Goal: Task Accomplishment & Management: Complete application form

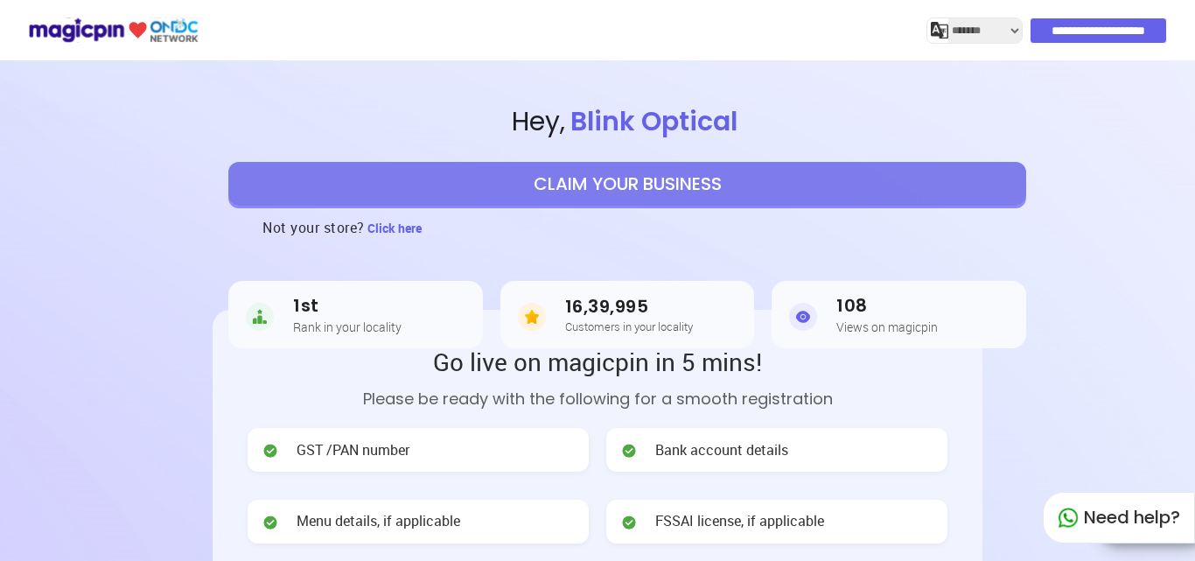
select select "*******"
click at [1065, 31] on input "**********" at bounding box center [1099, 30] width 136 height 24
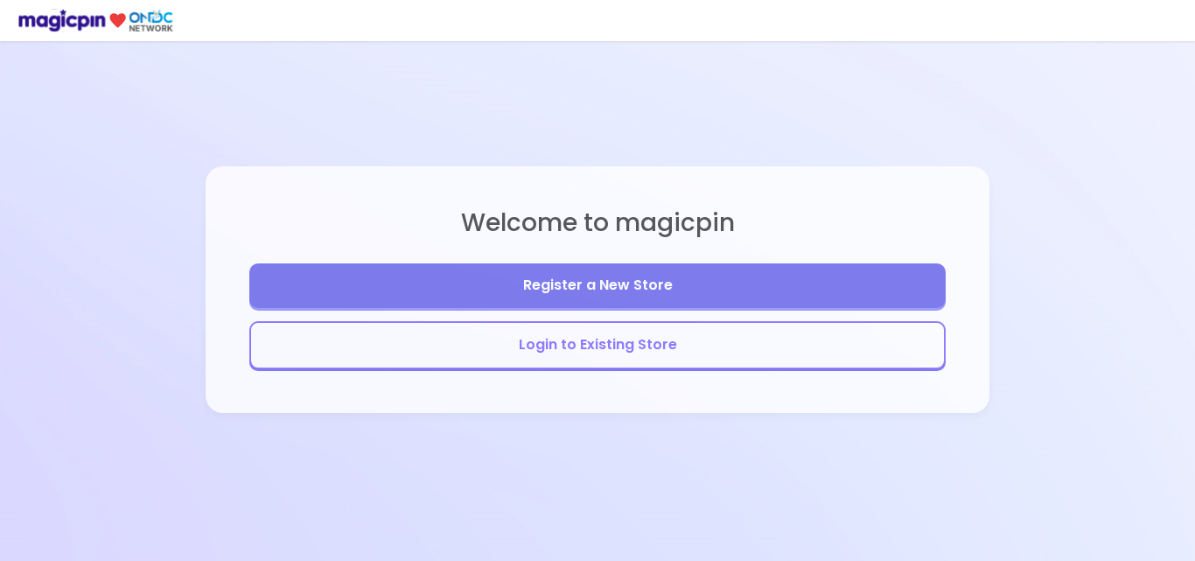
click at [717, 274] on button "Register a New Store" at bounding box center [597, 285] width 696 height 45
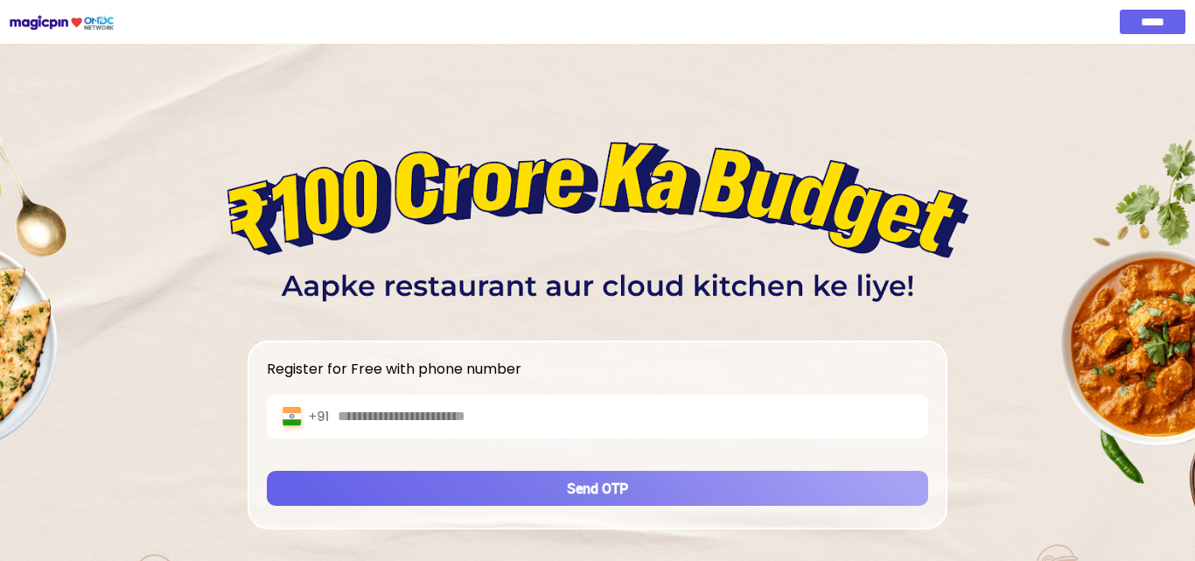
click at [510, 416] on input "text" at bounding box center [628, 417] width 581 height 20
